Goal: Information Seeking & Learning: Learn about a topic

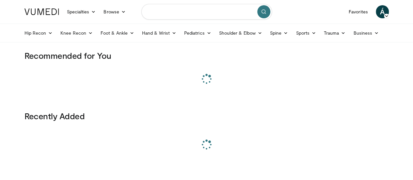
click at [182, 15] on input "Search topics, interventions" at bounding box center [206, 12] width 131 height 16
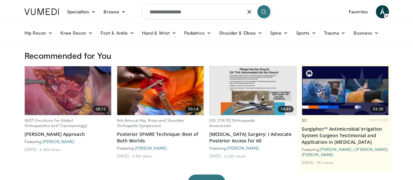
type input "**********"
click at [262, 16] on button "submit" at bounding box center [263, 11] width 13 height 13
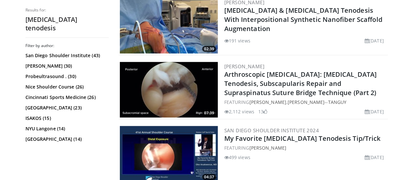
scroll to position [784, 0]
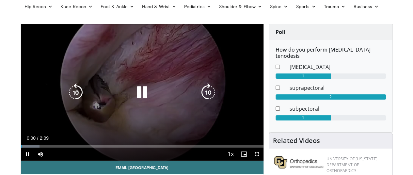
scroll to position [33, 0]
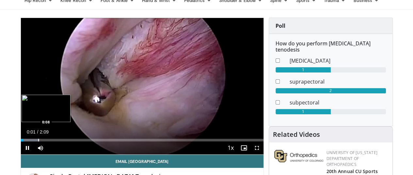
click at [38, 141] on div "Progress Bar" at bounding box center [38, 140] width 1 height 3
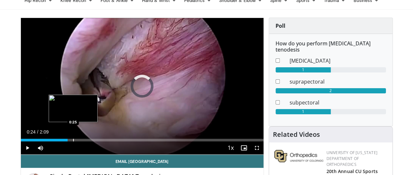
click at [57, 141] on div "Loaded : 0.00% 0:25 0:25" at bounding box center [142, 140] width 243 height 3
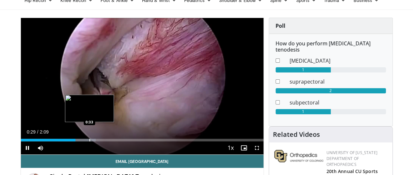
click at [76, 141] on div "Loaded : 30.86% 0:29 0:33" at bounding box center [142, 140] width 243 height 3
click at [84, 141] on div "Loaded : 38.58% 0:35 0:36" at bounding box center [142, 140] width 243 height 3
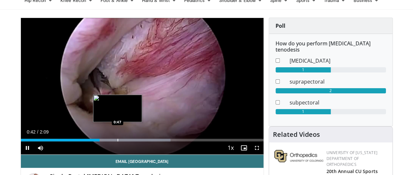
click at [101, 141] on div "Loaded : 61.73% 0:42 0:47" at bounding box center [142, 138] width 243 height 6
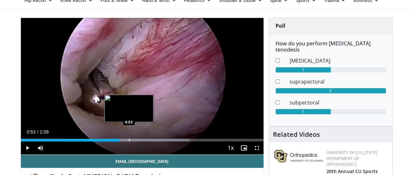
click at [112, 141] on div "Loaded : 69.44% 0:52 0:53" at bounding box center [142, 140] width 243 height 3
click at [138, 141] on div "Progress Bar" at bounding box center [138, 140] width 1 height 3
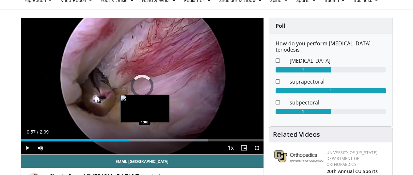
click at [145, 141] on div "Progress Bar" at bounding box center [145, 140] width 1 height 3
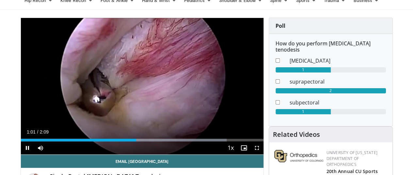
click at [139, 154] on div "Current Time 1:01 / Duration 2:09 Pause Skip Backward Skip Forward Mute Loaded …" at bounding box center [142, 147] width 243 height 13
click at [145, 154] on div "Current Time 1:02 / Duration 2:09 Pause Skip Backward Skip Forward Mute Loaded …" at bounding box center [142, 147] width 243 height 13
click at [155, 154] on div "Current Time 1:03 / Duration 2:09 Pause Skip Backward Skip Forward Mute Loaded …" at bounding box center [142, 147] width 243 height 13
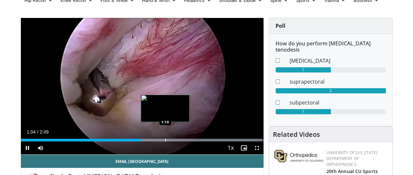
click at [165, 141] on div "Progress Bar" at bounding box center [165, 140] width 1 height 3
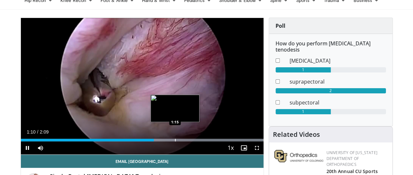
click at [175, 141] on div "Progress Bar" at bounding box center [175, 140] width 1 height 3
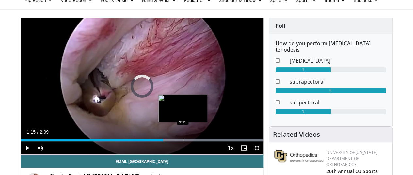
click at [183, 141] on div "Progress Bar" at bounding box center [183, 140] width 1 height 3
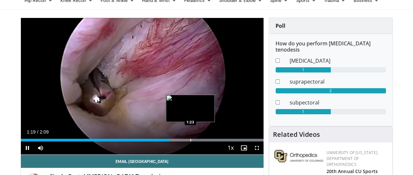
click at [190, 141] on div "Progress Bar" at bounding box center [190, 140] width 1 height 3
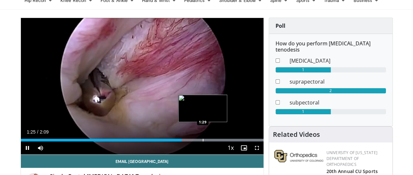
click at [203, 141] on div "Progress Bar" at bounding box center [203, 140] width 1 height 3
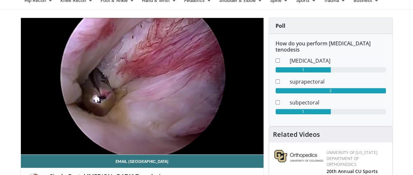
click at [199, 150] on video-js "**********" at bounding box center [142, 86] width 243 height 137
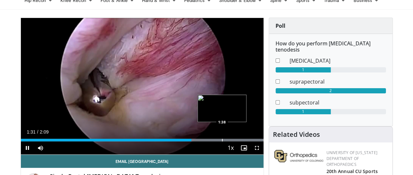
click at [205, 141] on div "Loaded : 100.00% 1:31 1:38" at bounding box center [142, 138] width 243 height 6
